Goal: Task Accomplishment & Management: Use online tool/utility

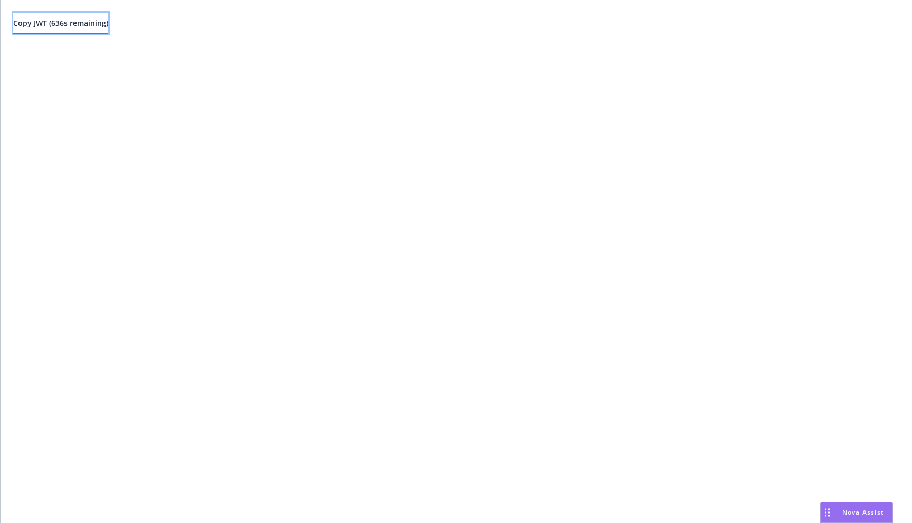
click at [91, 21] on span "Copy JWT ( 636 s remaining)" at bounding box center [60, 23] width 95 height 10
click at [104, 27] on span "Copy JWT ( 245 s remaining)" at bounding box center [60, 23] width 95 height 10
